Goal: Check status: Check status

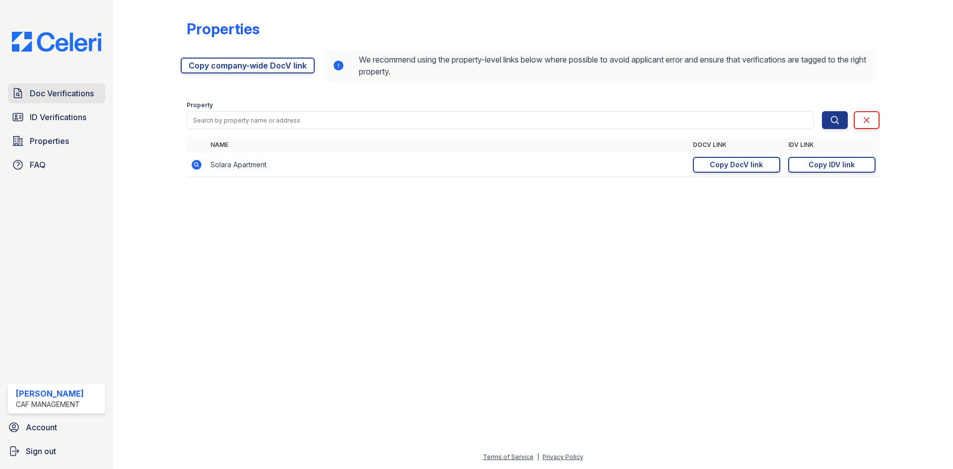
click at [29, 90] on link "Doc Verifications" at bounding box center [56, 93] width 97 height 20
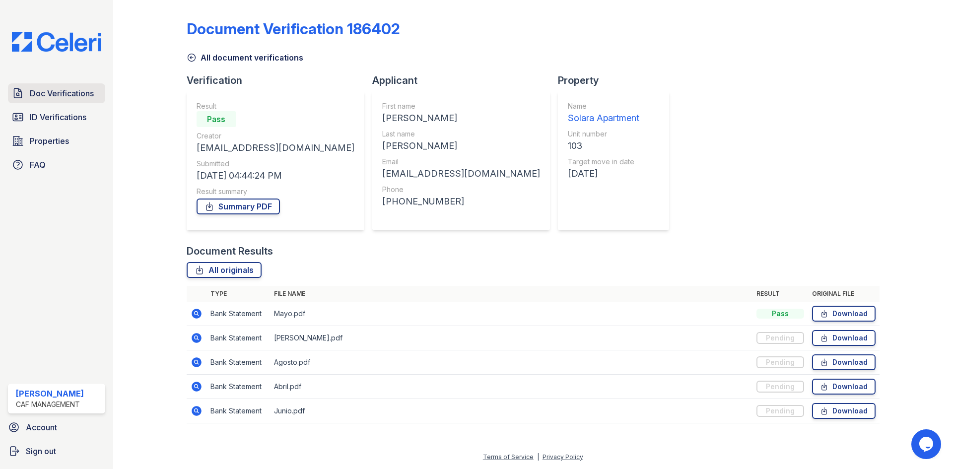
click at [49, 94] on span "Doc Verifications" at bounding box center [62, 93] width 64 height 12
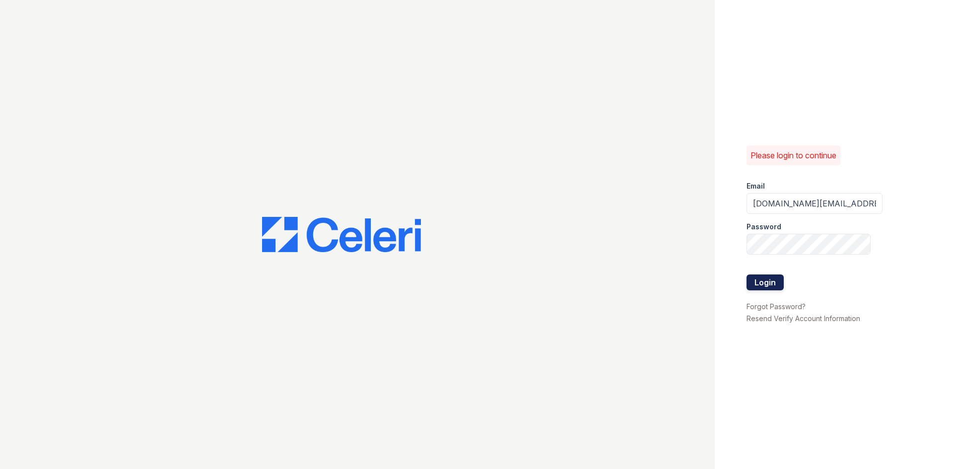
click at [764, 278] on button "Login" at bounding box center [765, 283] width 37 height 16
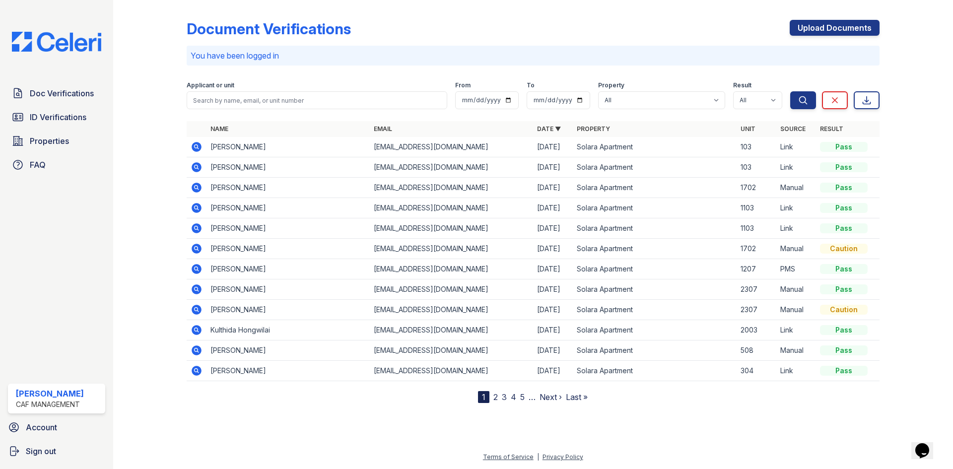
click at [195, 146] on icon at bounding box center [197, 147] width 12 height 12
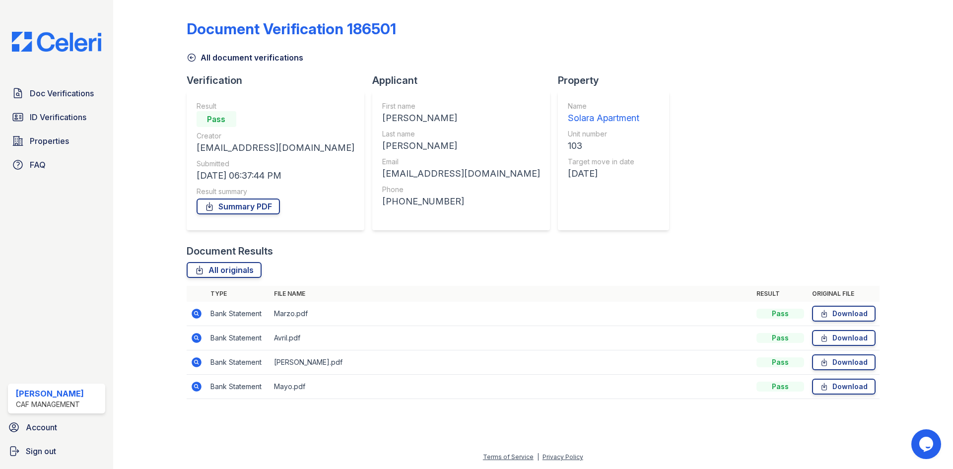
click at [200, 311] on icon at bounding box center [197, 314] width 10 height 10
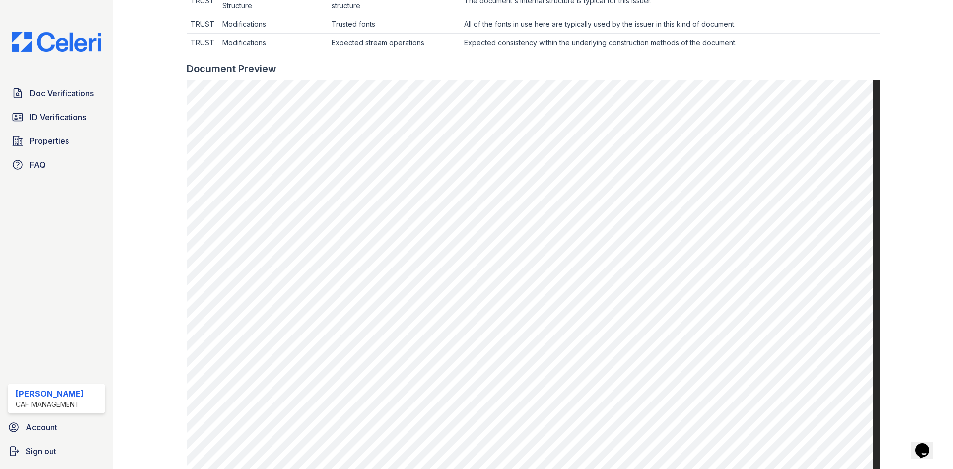
scroll to position [496, 0]
